Goal: Information Seeking & Learning: Learn about a topic

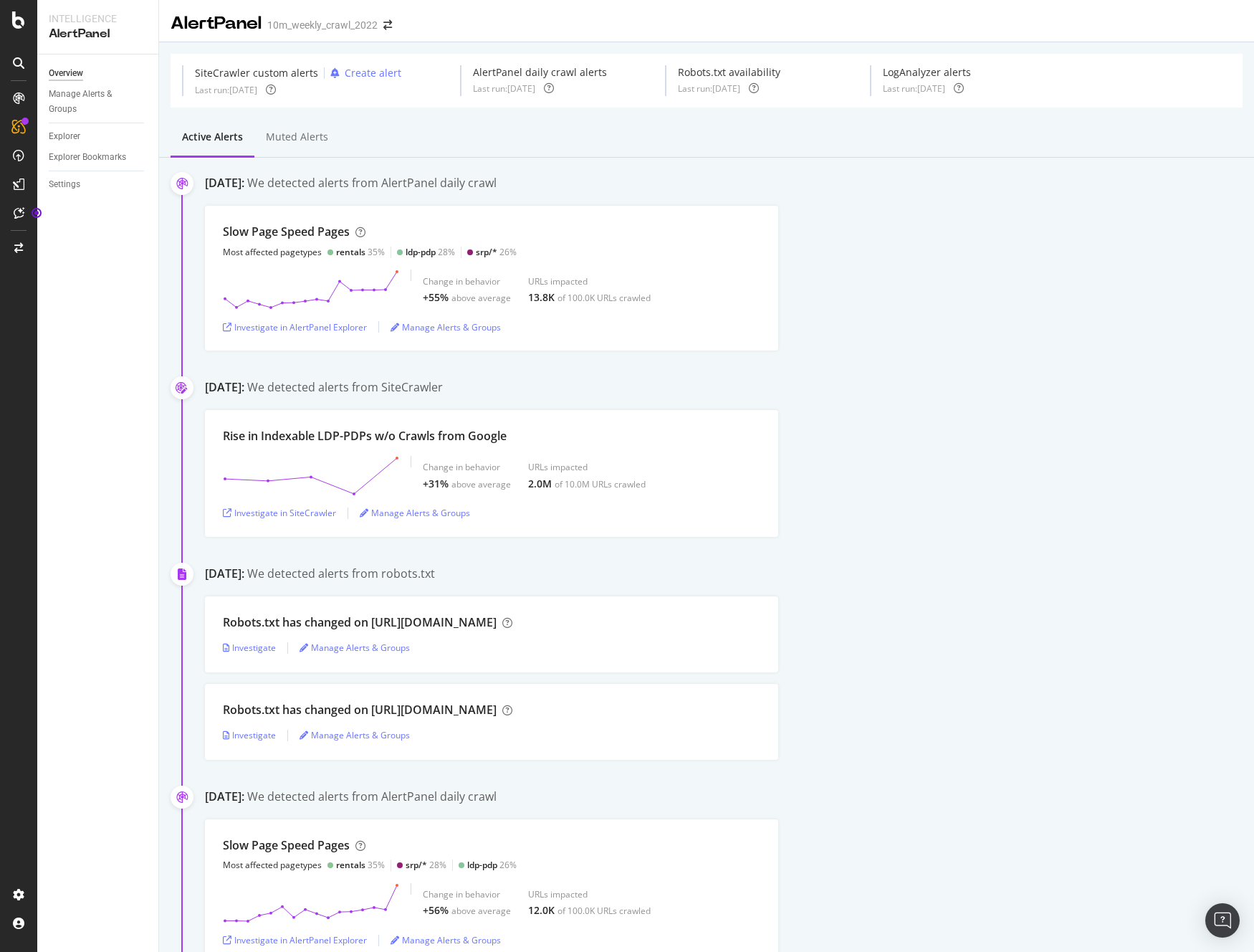
click at [18, 54] on div at bounding box center [18, 63] width 23 height 23
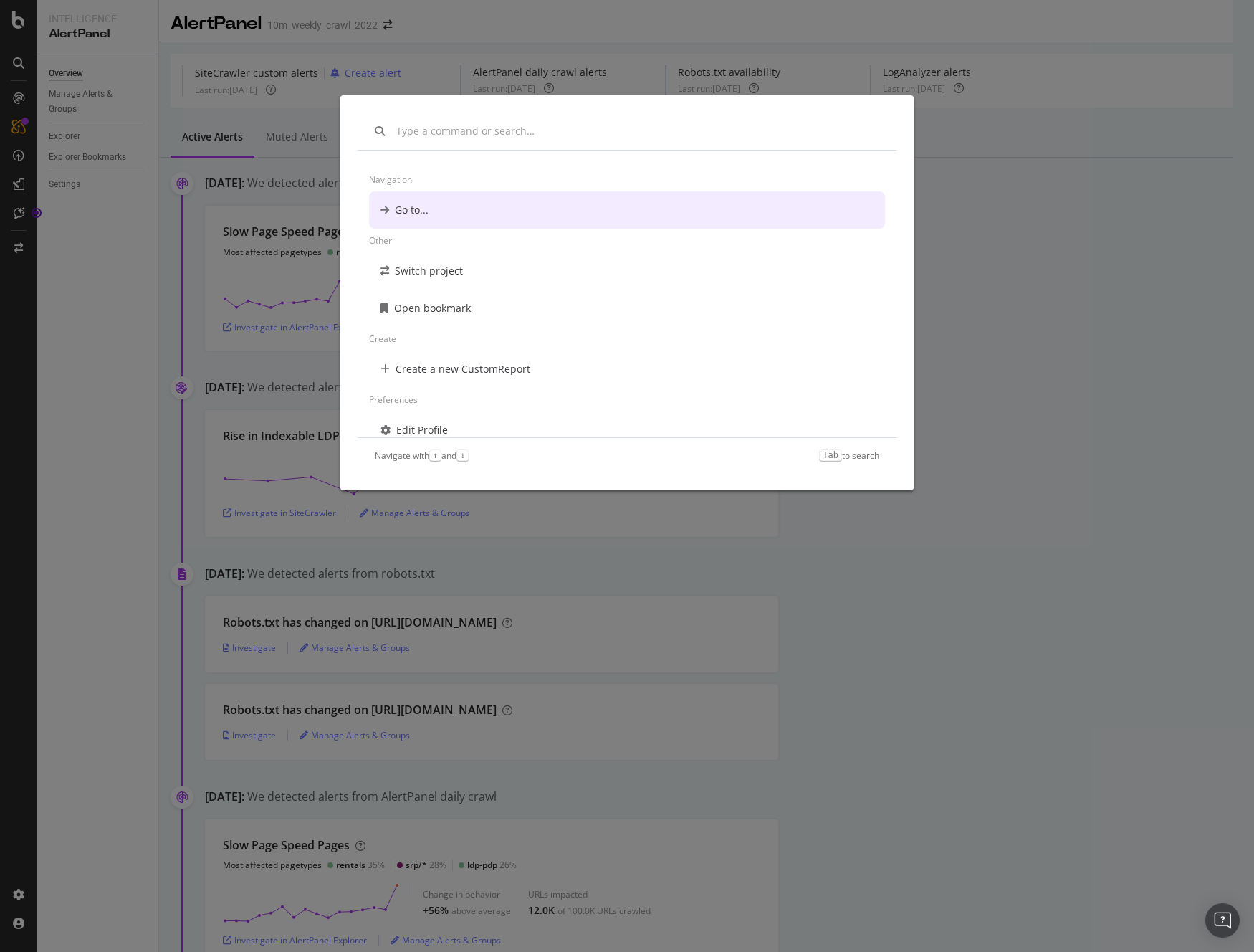
click at [19, 15] on div "Navigation Go to... Other Switch project Open bookmark Create Create a new Cust…" at bounding box center [627, 476] width 1254 height 952
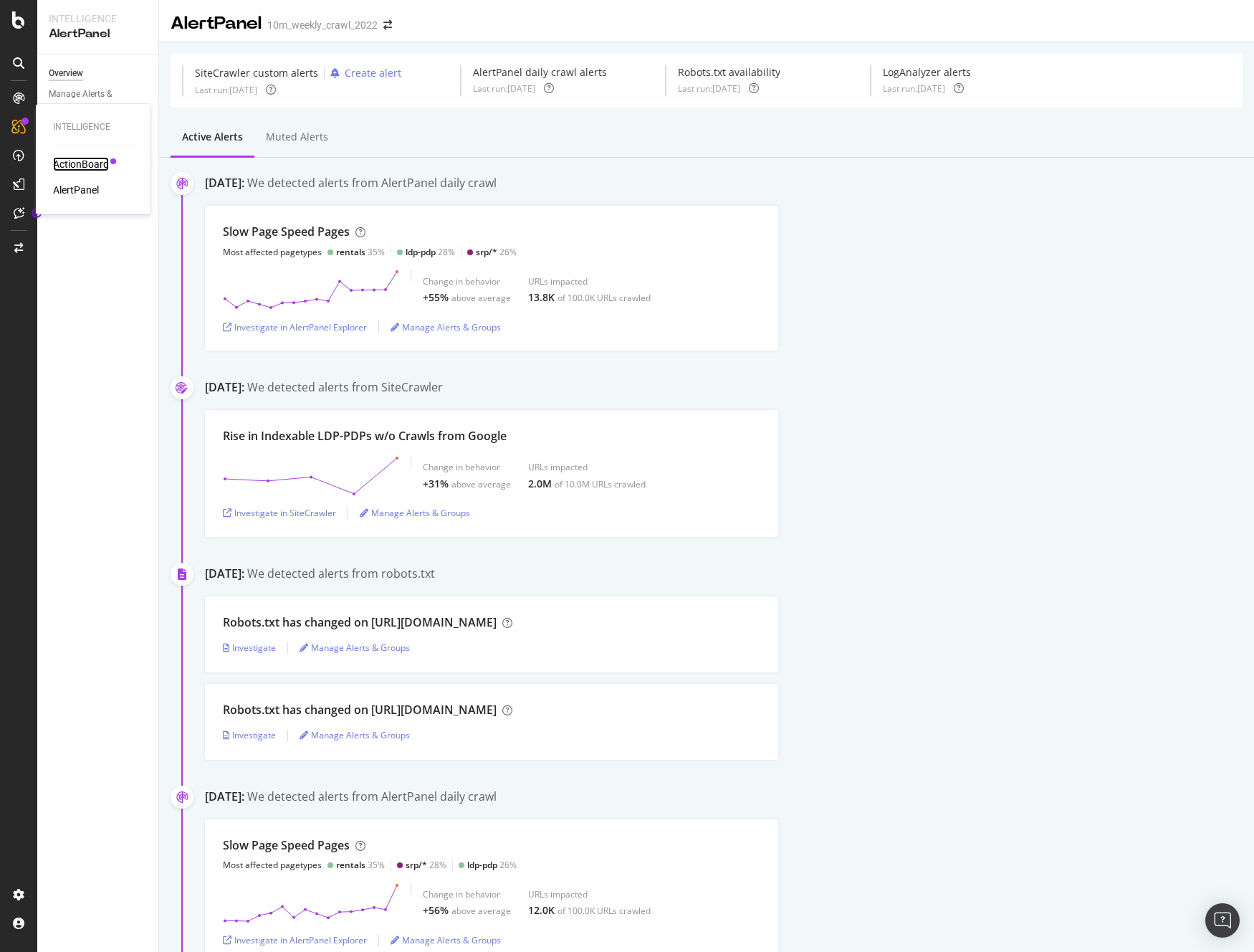
click at [73, 161] on div "ActionBoard" at bounding box center [81, 164] width 56 height 15
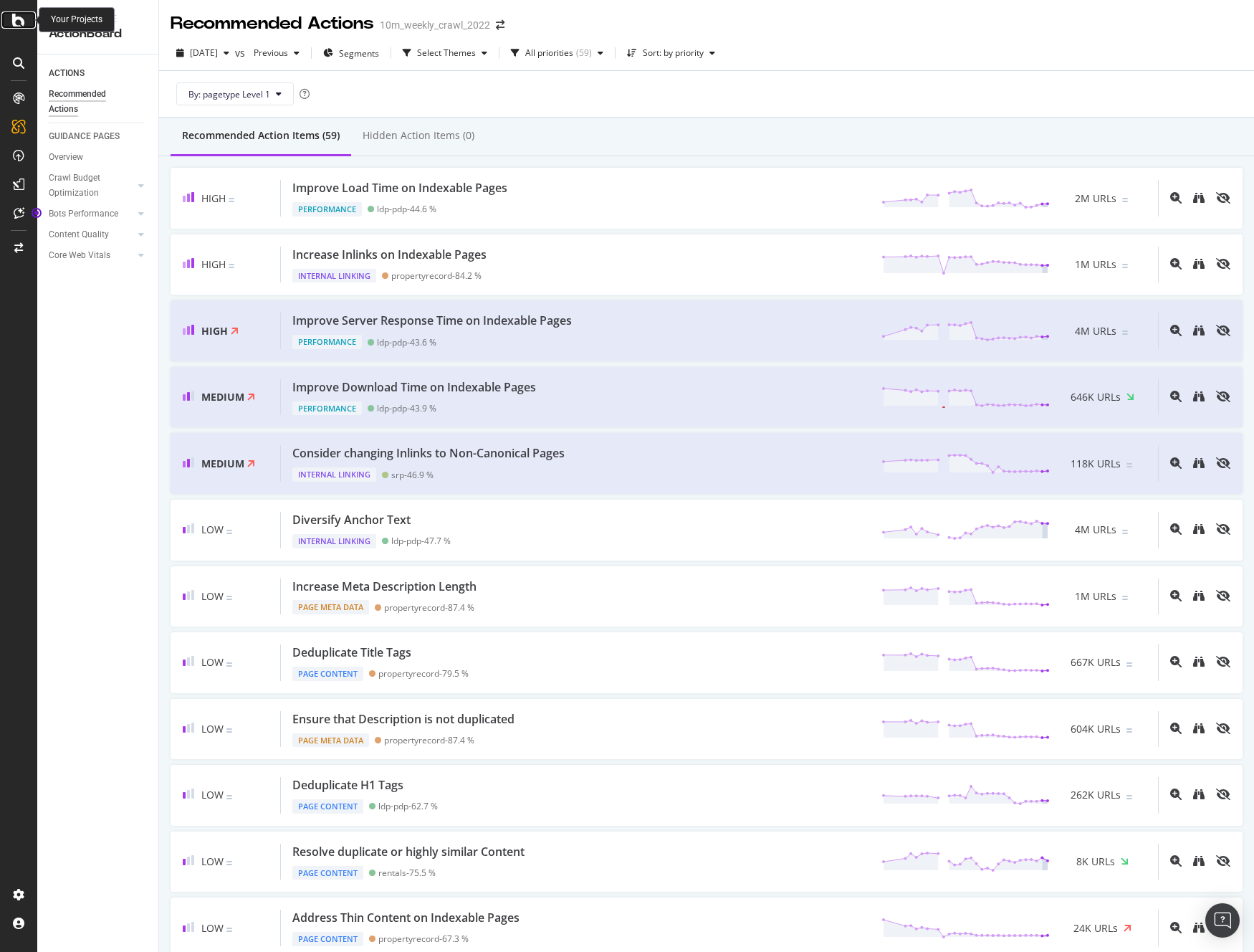
click at [23, 19] on icon at bounding box center [18, 20] width 13 height 17
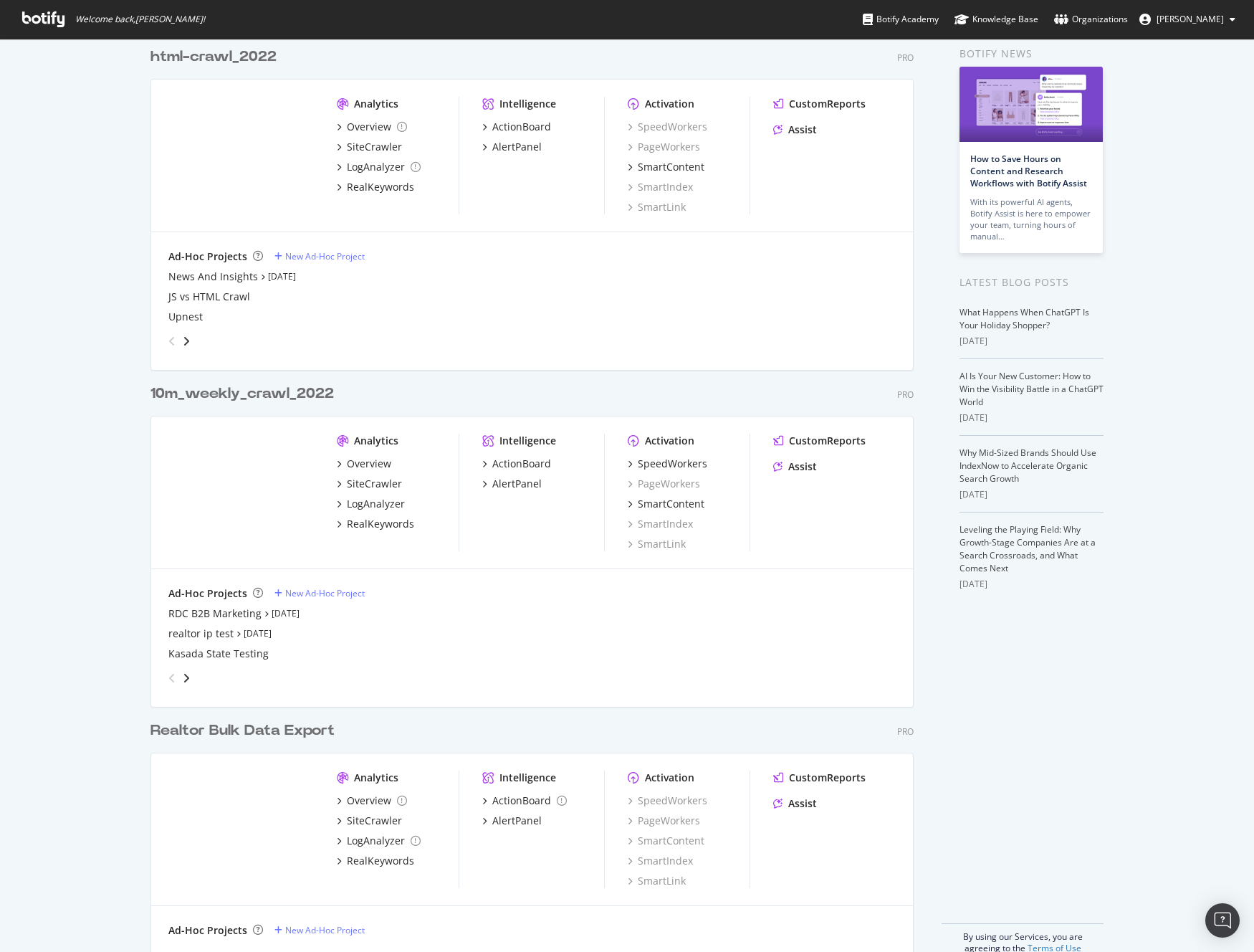
scroll to position [86, 0]
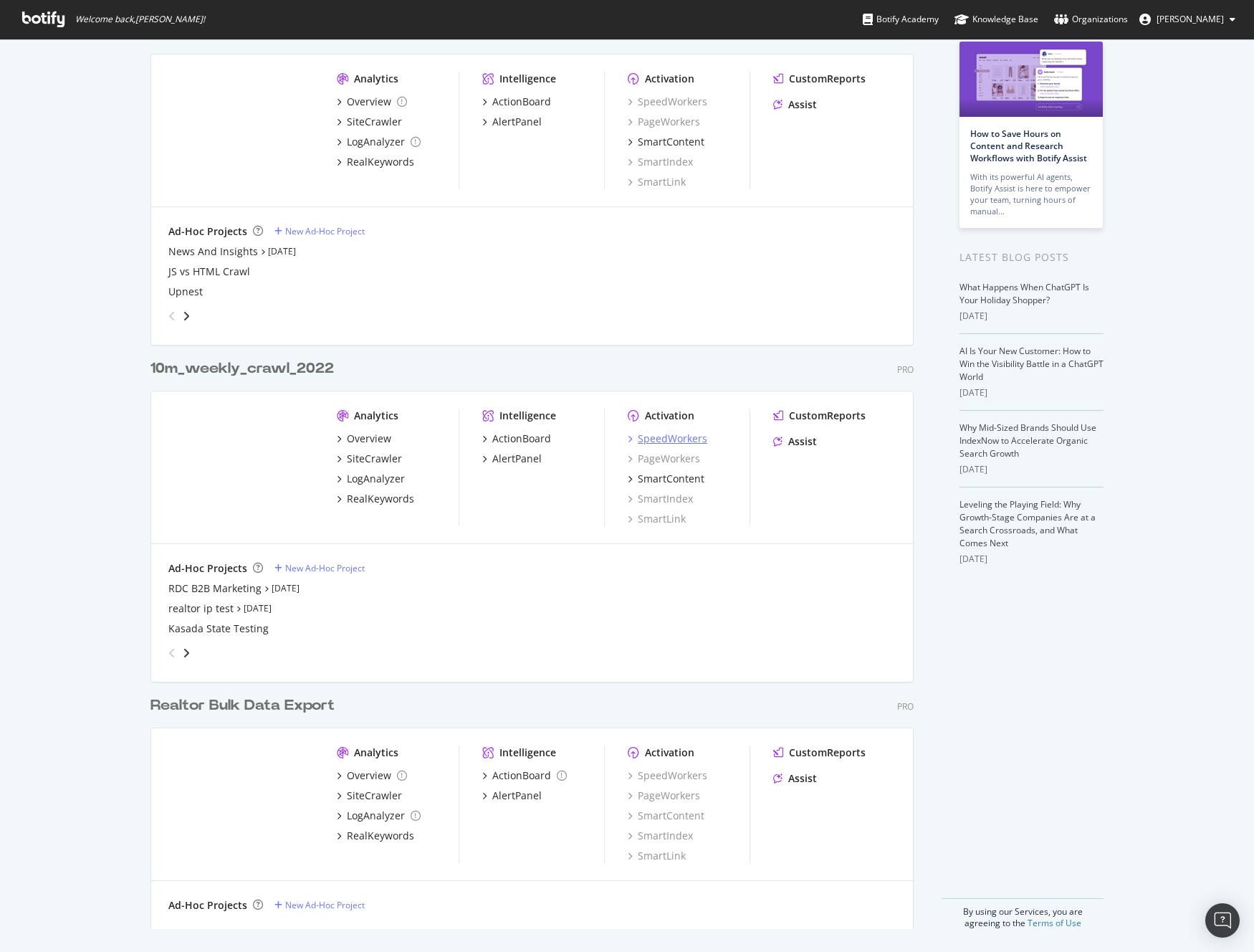
click at [658, 436] on div "SpeedWorkers" at bounding box center [672, 439] width 70 height 15
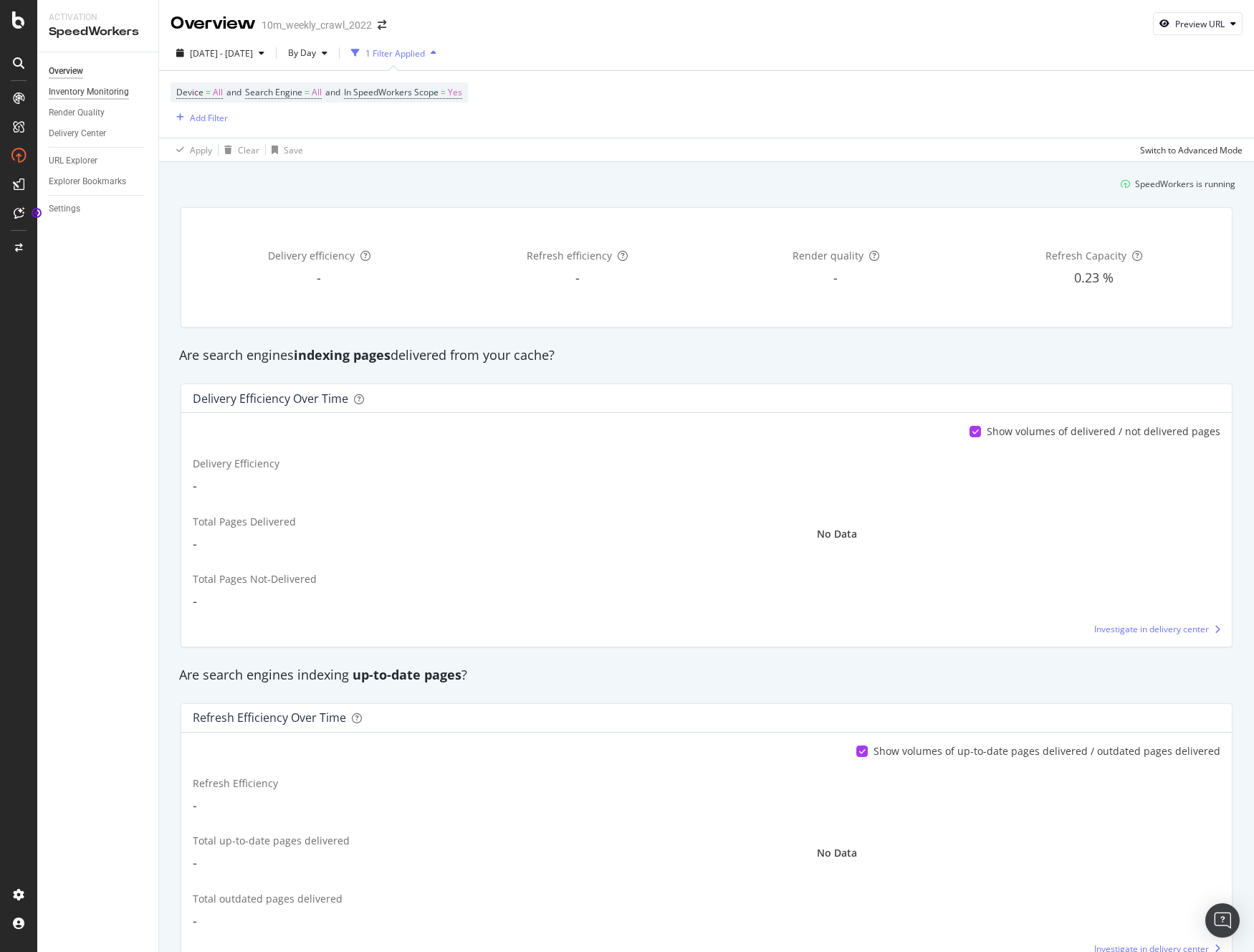
click at [81, 90] on div "Inventory Monitoring" at bounding box center [89, 92] width 81 height 15
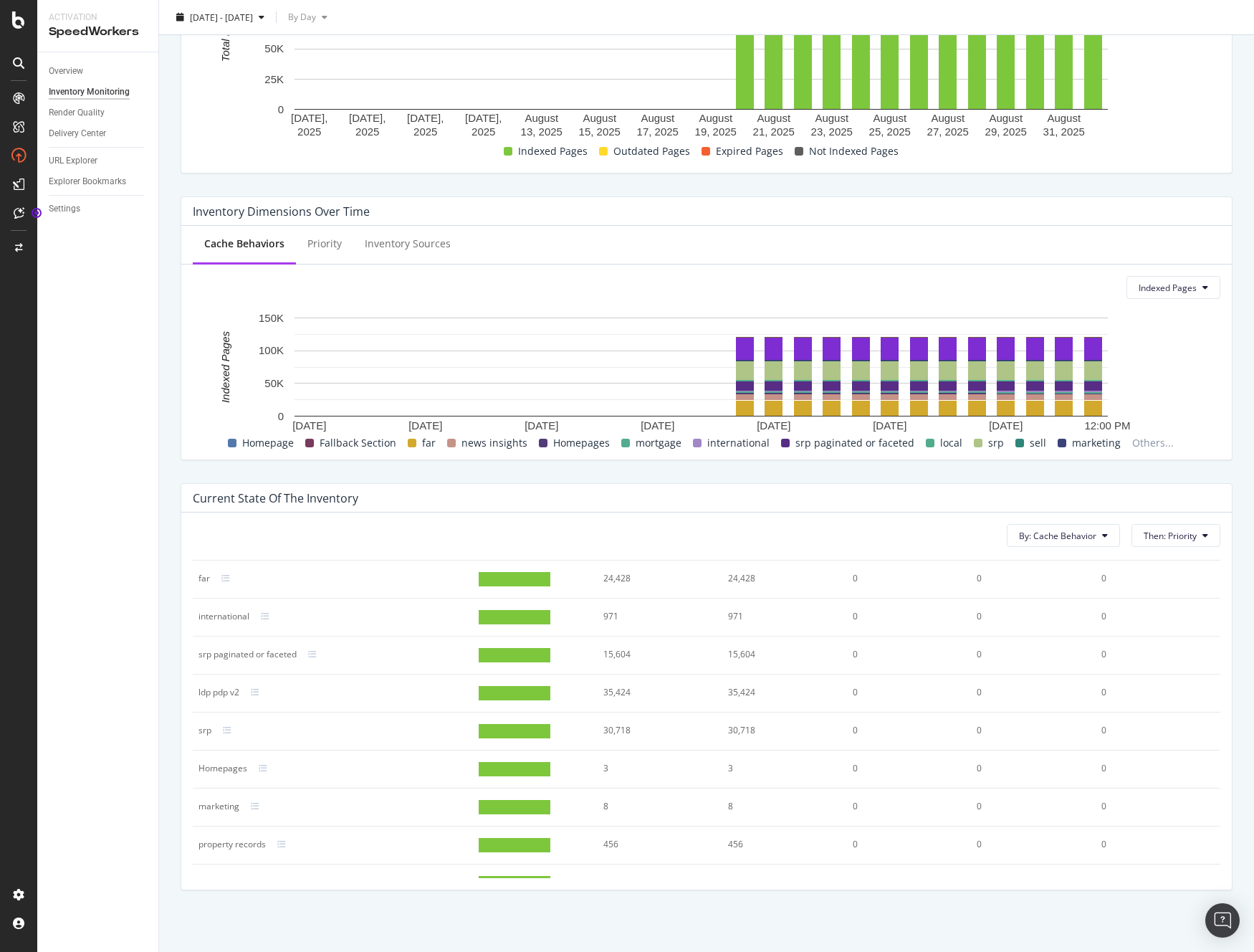
scroll to position [210, 0]
